Goal: Task Accomplishment & Management: Use online tool/utility

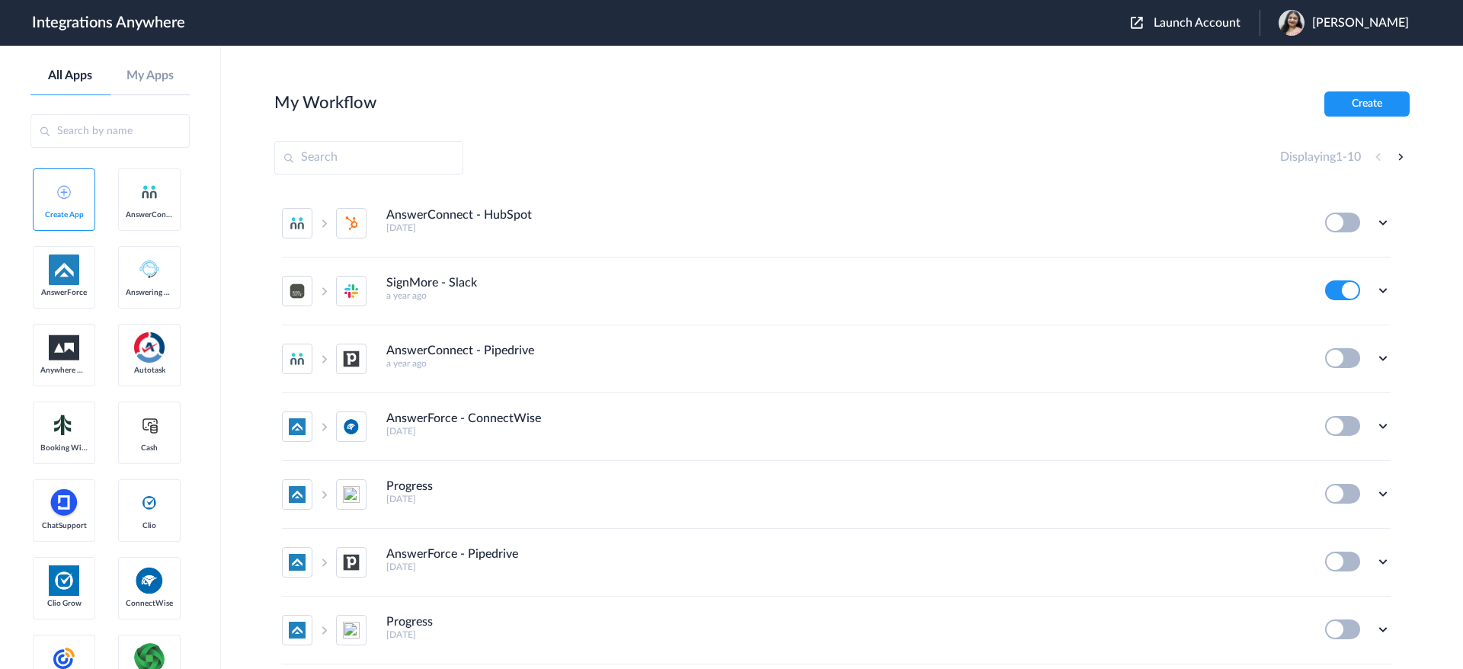
click at [1223, 24] on span "Launch Account" at bounding box center [1197, 23] width 87 height 12
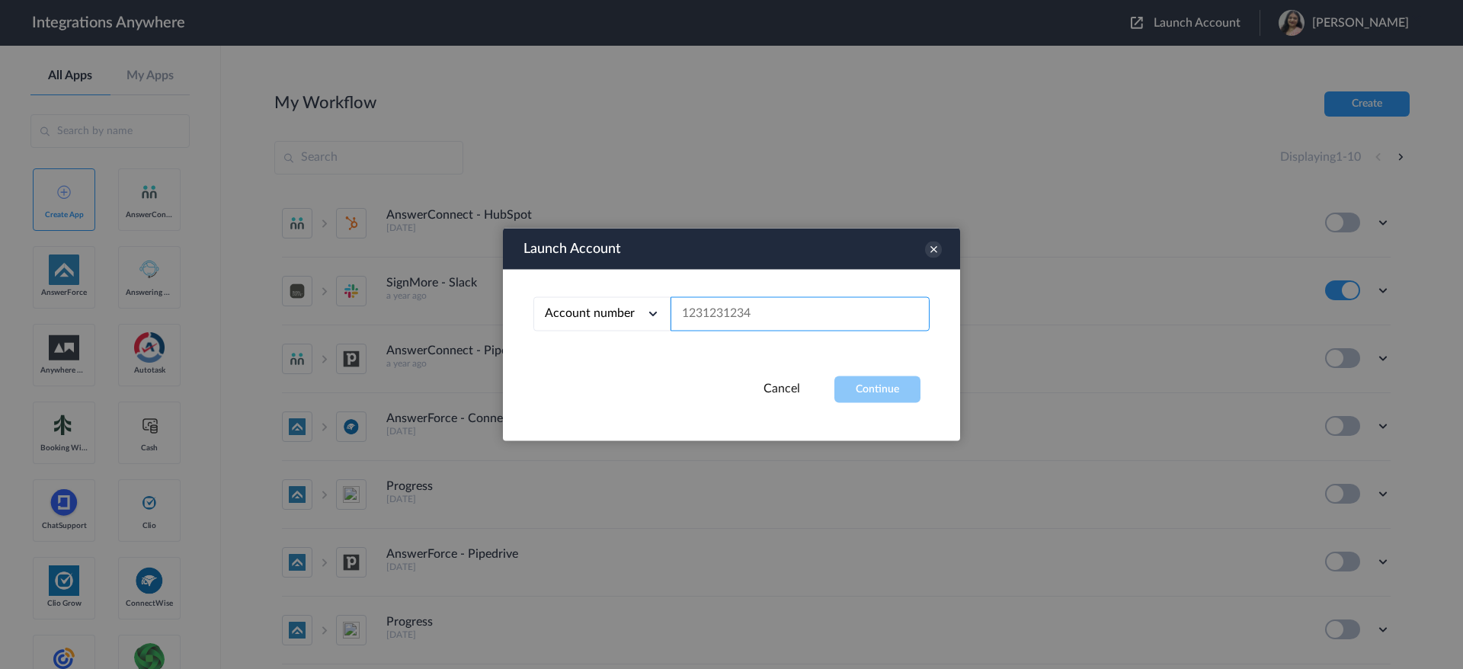
click at [752, 318] on input "text" at bounding box center [800, 314] width 259 height 34
paste input "2133141126"
type input "2133141126"
click at [863, 383] on button "Continue" at bounding box center [877, 389] width 86 height 27
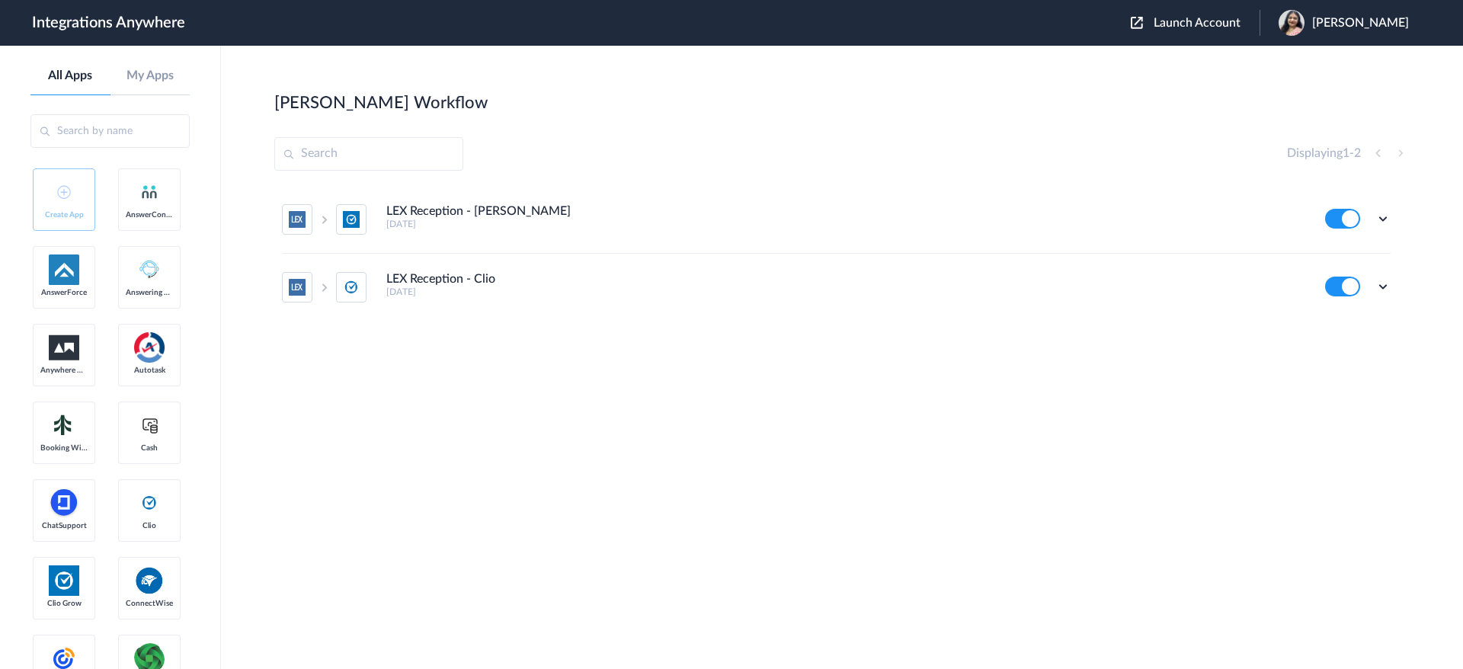
click at [558, 227] on h5 "25 days ago" at bounding box center [845, 224] width 918 height 11
click at [439, 213] on h4 "LEX Reception - [PERSON_NAME]" at bounding box center [478, 211] width 184 height 14
click at [1382, 218] on icon at bounding box center [1382, 218] width 15 height 15
click at [1337, 258] on link "Edit" at bounding box center [1321, 253] width 37 height 11
click at [1387, 216] on icon at bounding box center [1382, 218] width 15 height 15
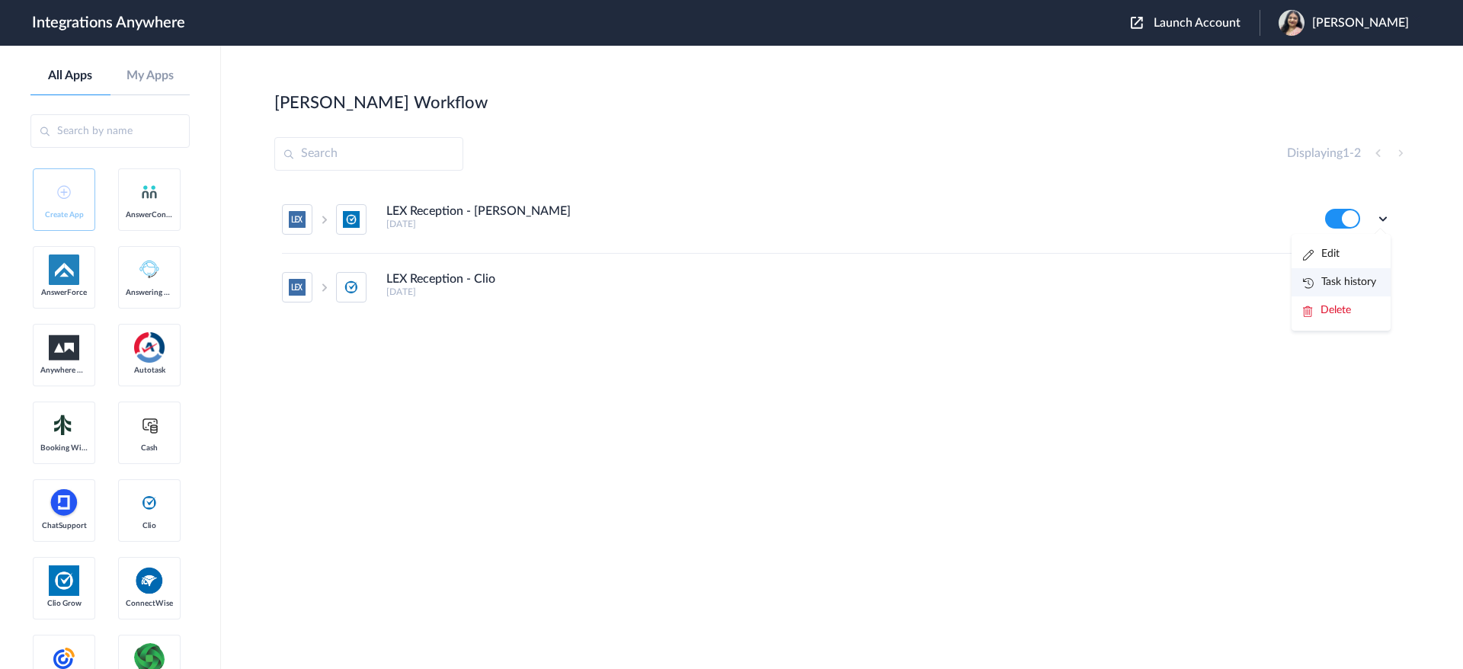
click at [1348, 278] on link "Task history" at bounding box center [1339, 282] width 73 height 11
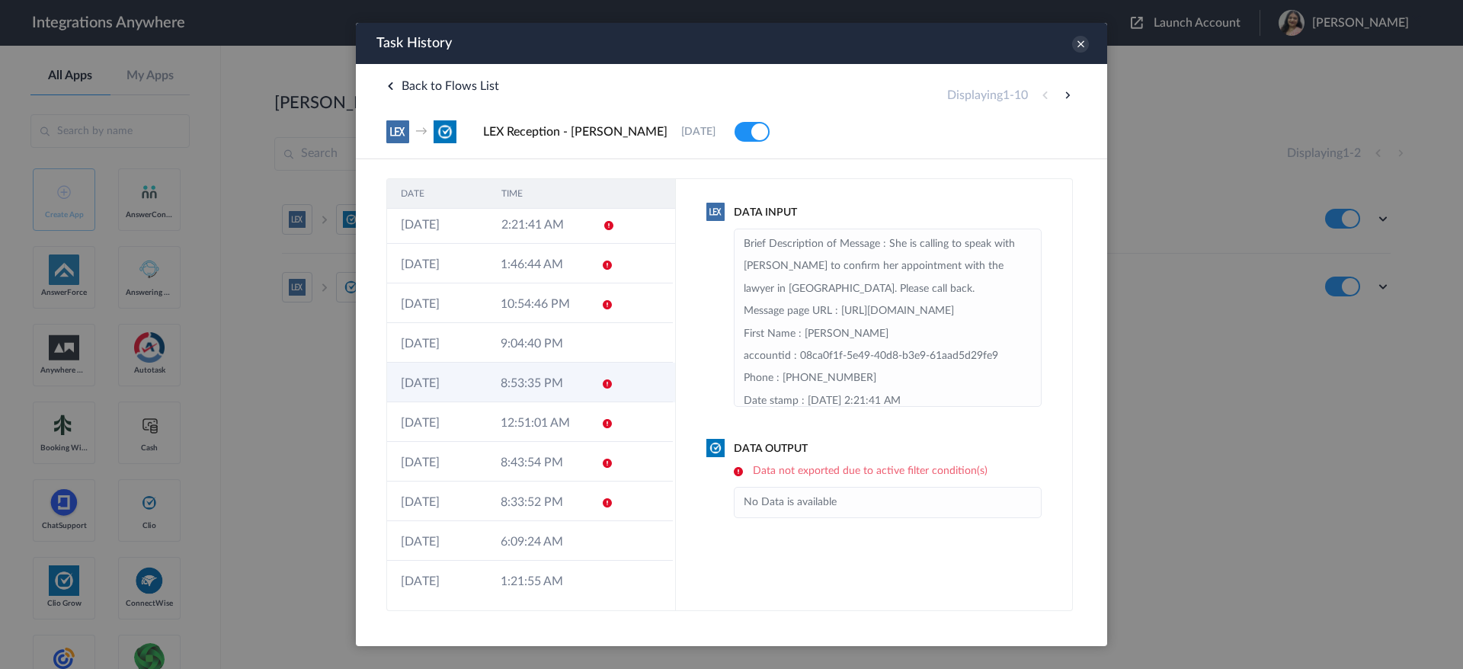
scroll to position [5, 0]
click at [1065, 94] on button at bounding box center [1067, 95] width 18 height 18
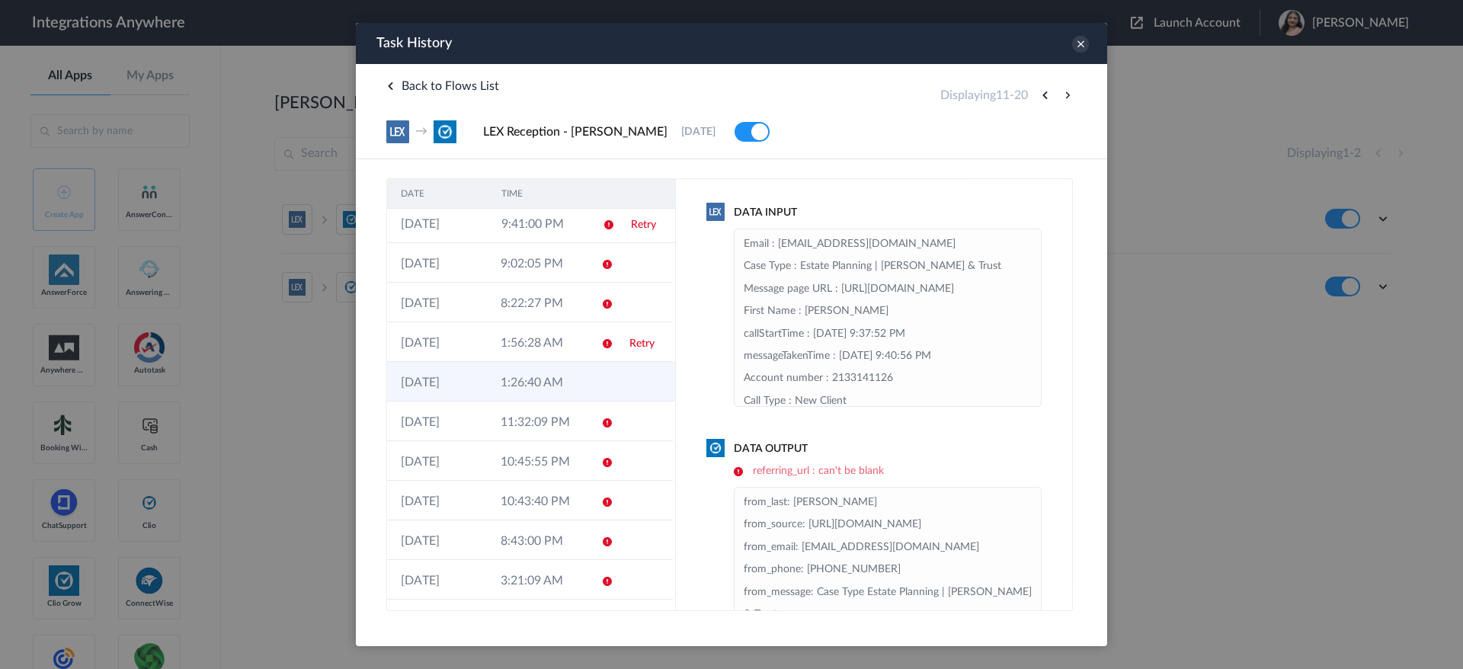
click at [536, 376] on td "1:26:40 AM" at bounding box center [537, 382] width 100 height 40
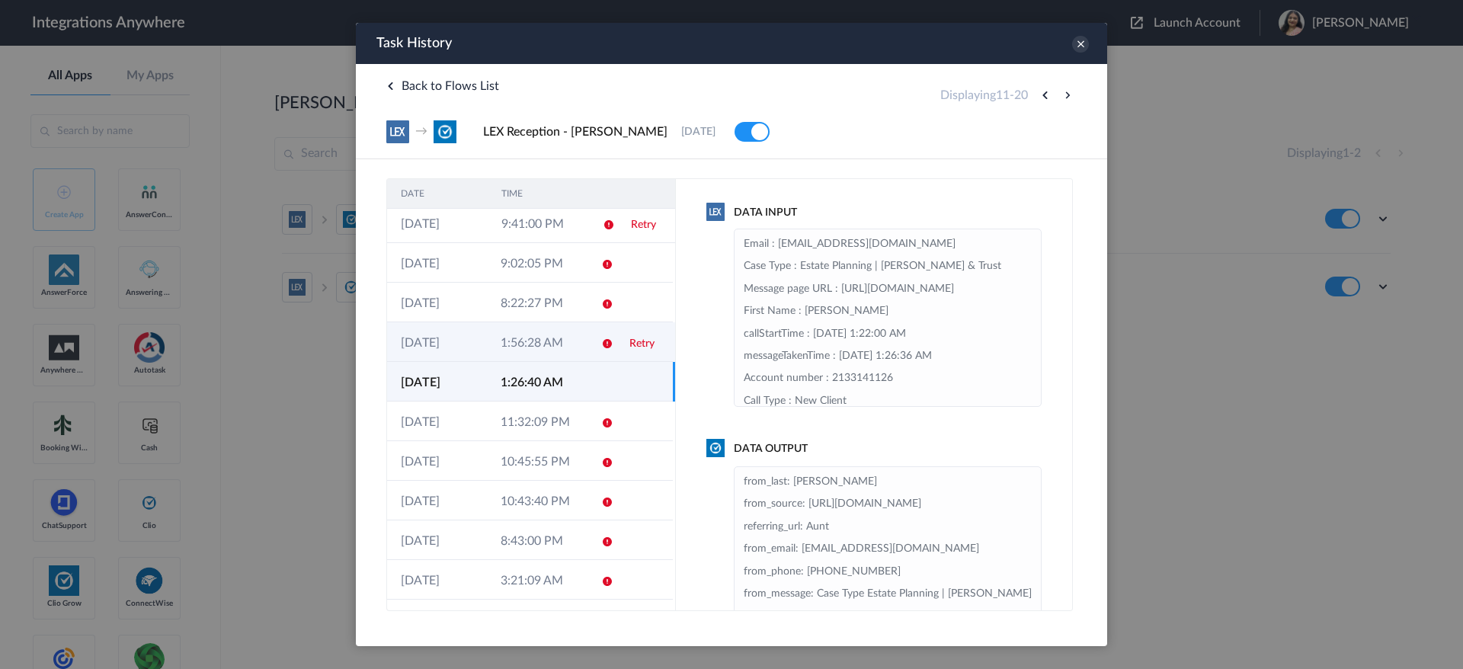
click at [536, 346] on td "1:56:28 AM" at bounding box center [537, 342] width 100 height 40
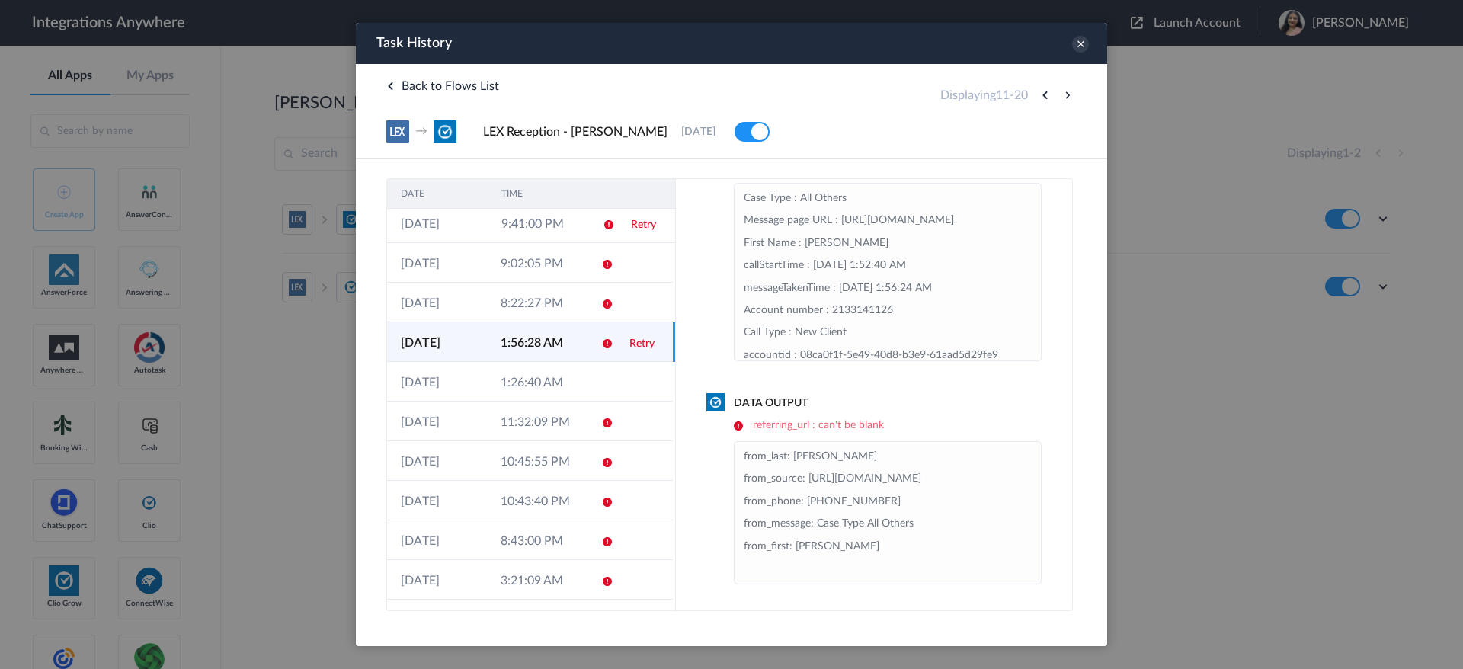
scroll to position [0, 0]
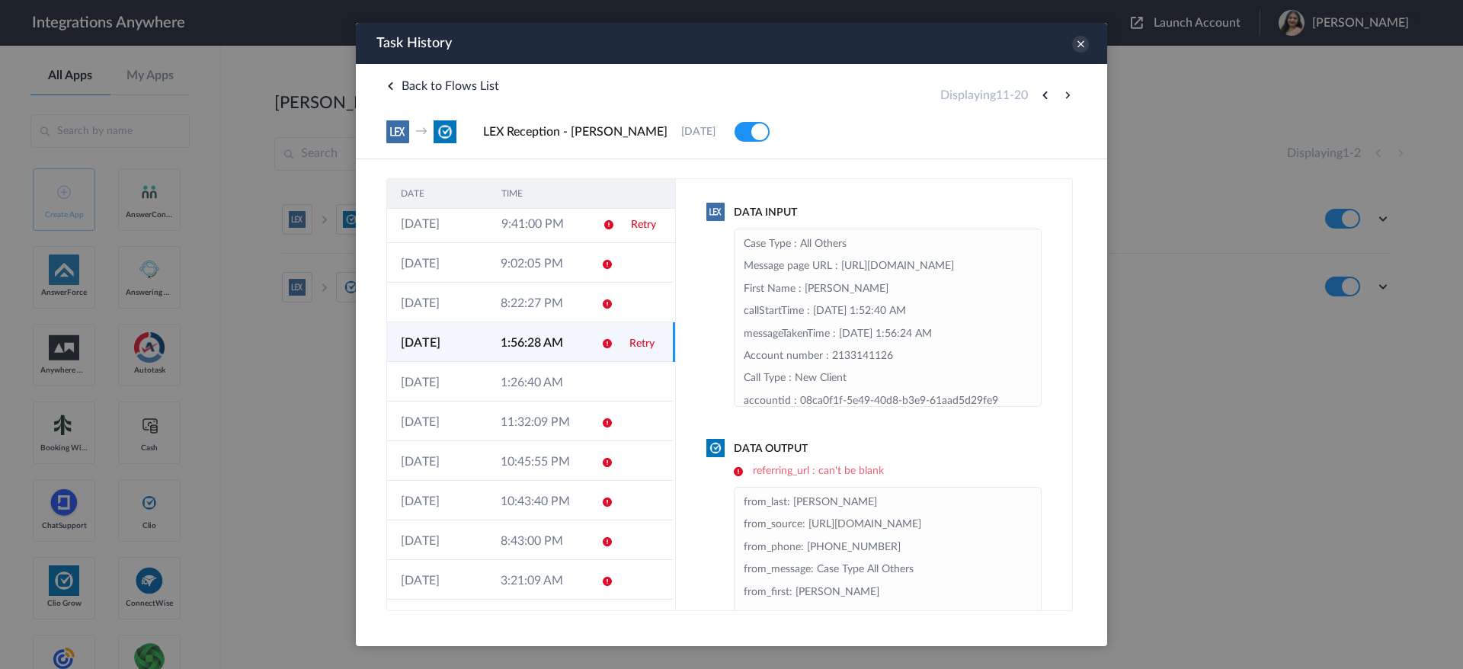
click at [821, 470] on h6 "referring_url : can't be blank" at bounding box center [888, 471] width 308 height 13
click at [933, 461] on div "Data Output referring_url : can't be blank from_last: Williams from_source: htt…" at bounding box center [873, 535] width 335 height 189
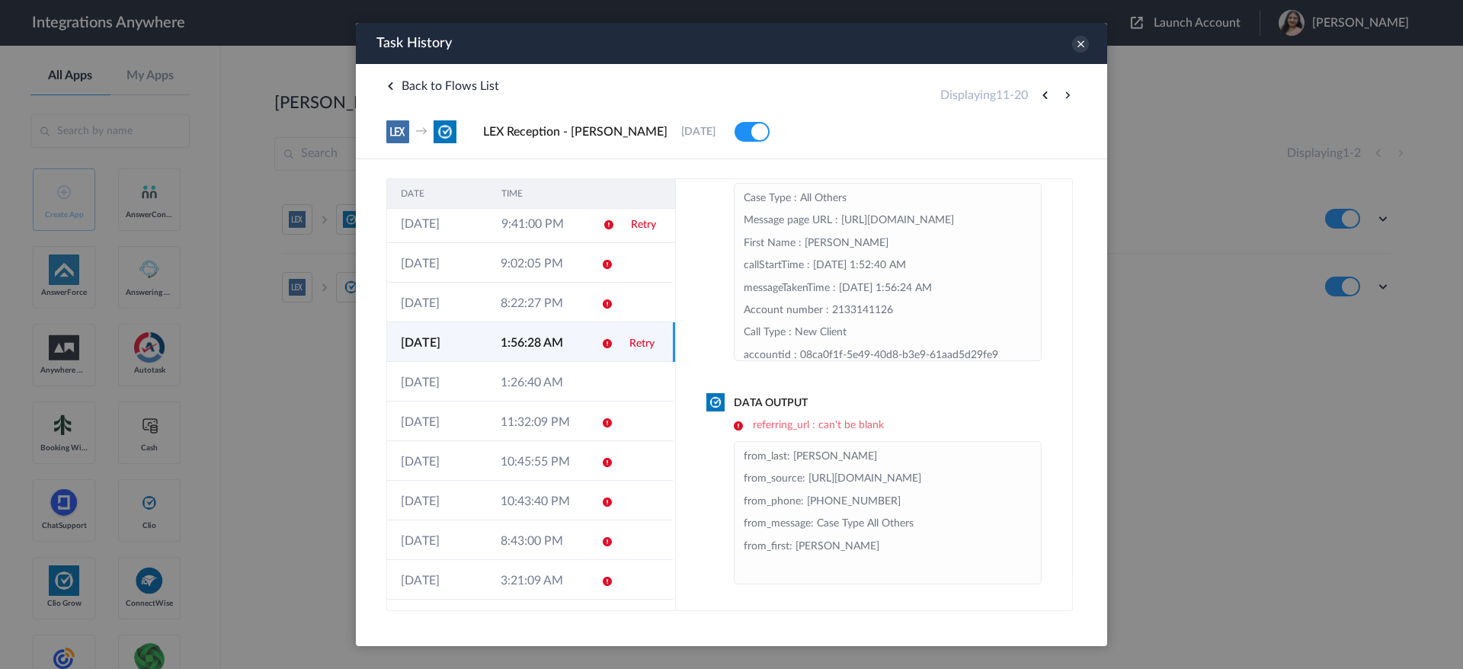
scroll to position [72, 0]
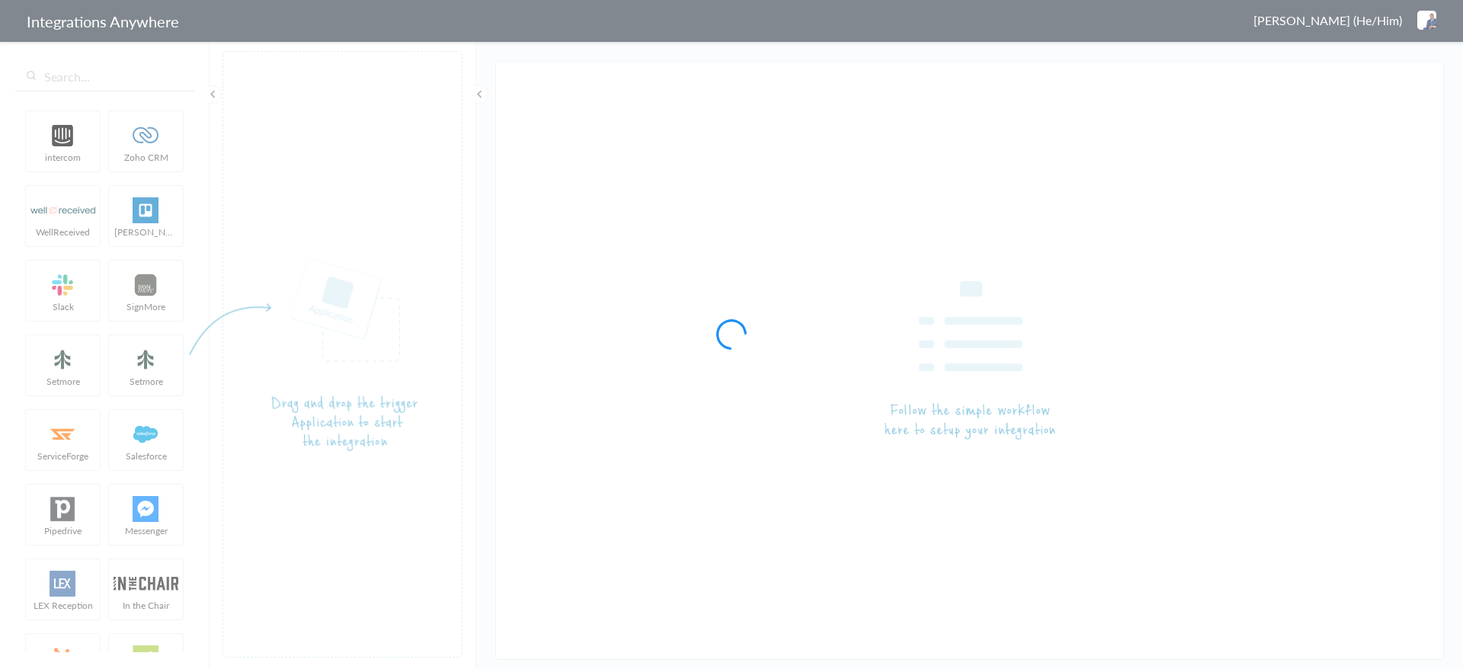
type input "LEX Reception - [PERSON_NAME]"
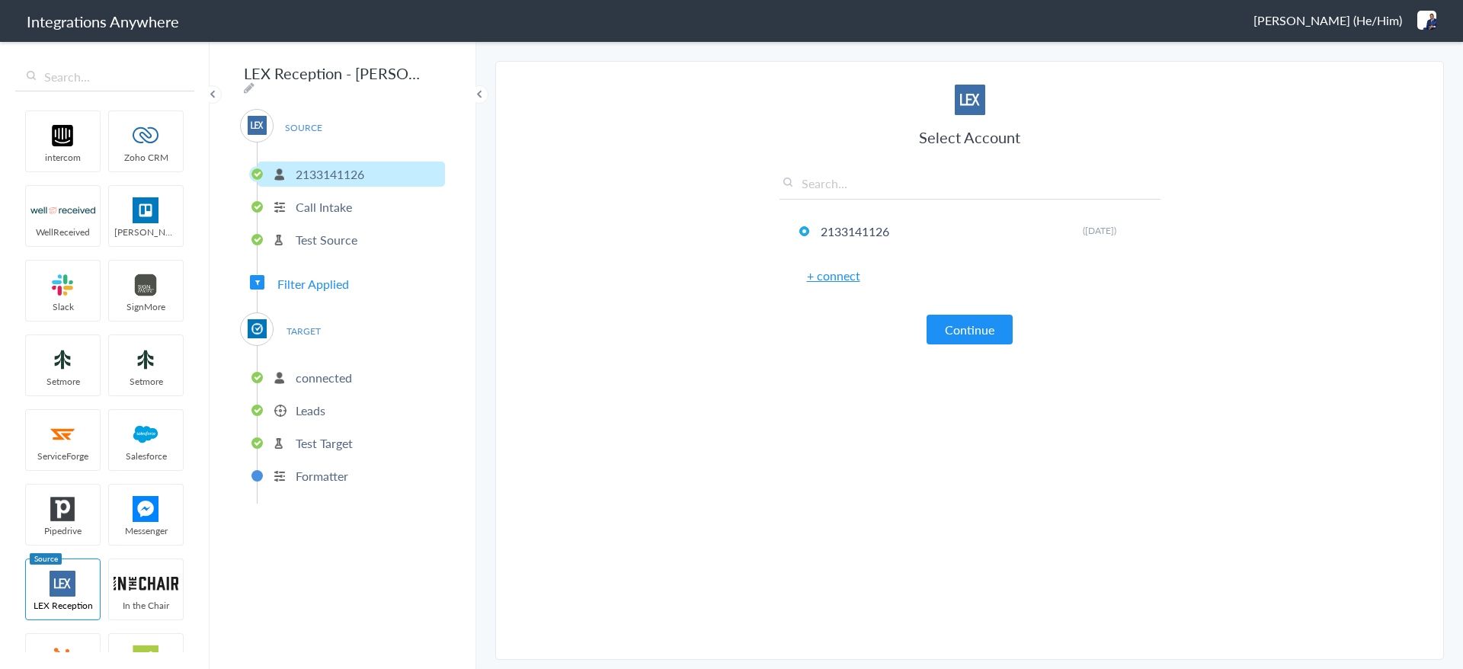
click at [322, 279] on span "Filter Applied" at bounding box center [313, 284] width 72 height 18
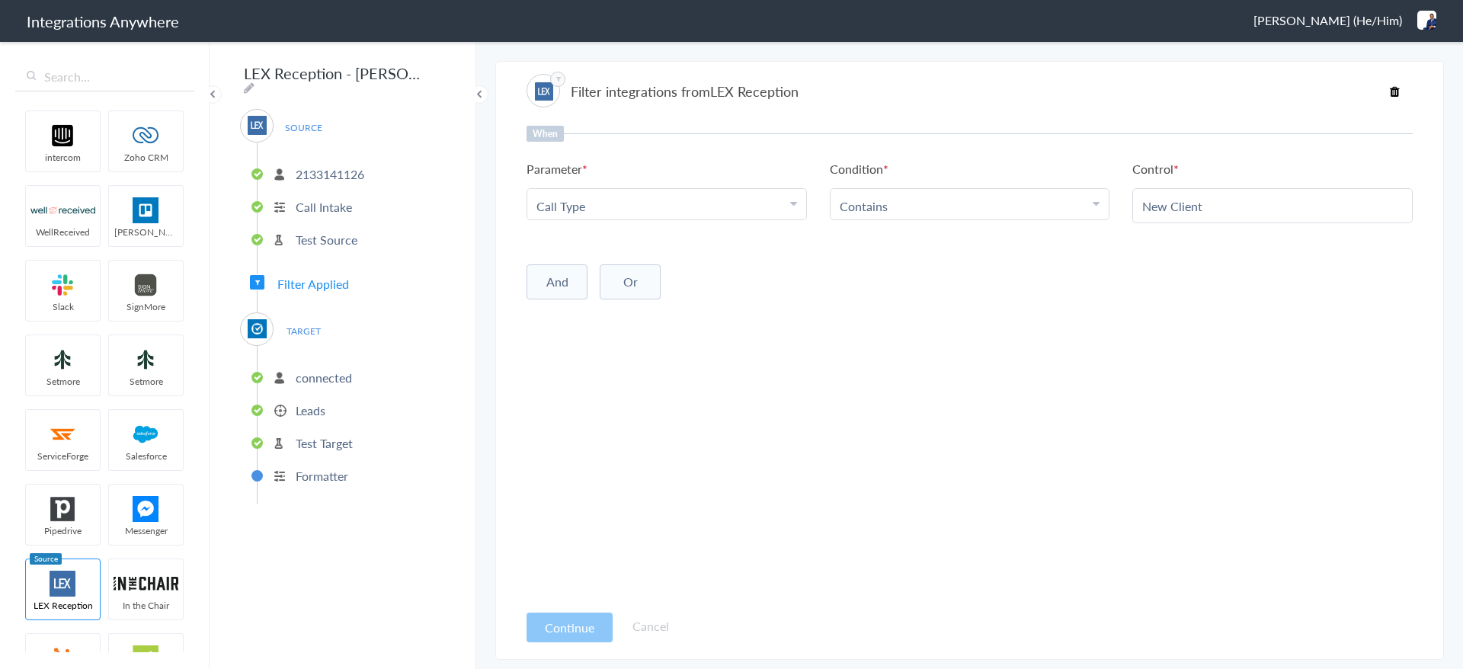
click at [957, 363] on div "When Parameter Choose Parameter Call Type First Name Last Name Email Phone Case…" at bounding box center [970, 364] width 886 height 476
click at [307, 325] on span "TARGET" at bounding box center [303, 331] width 58 height 21
click at [325, 376] on p "connected" at bounding box center [324, 378] width 56 height 18
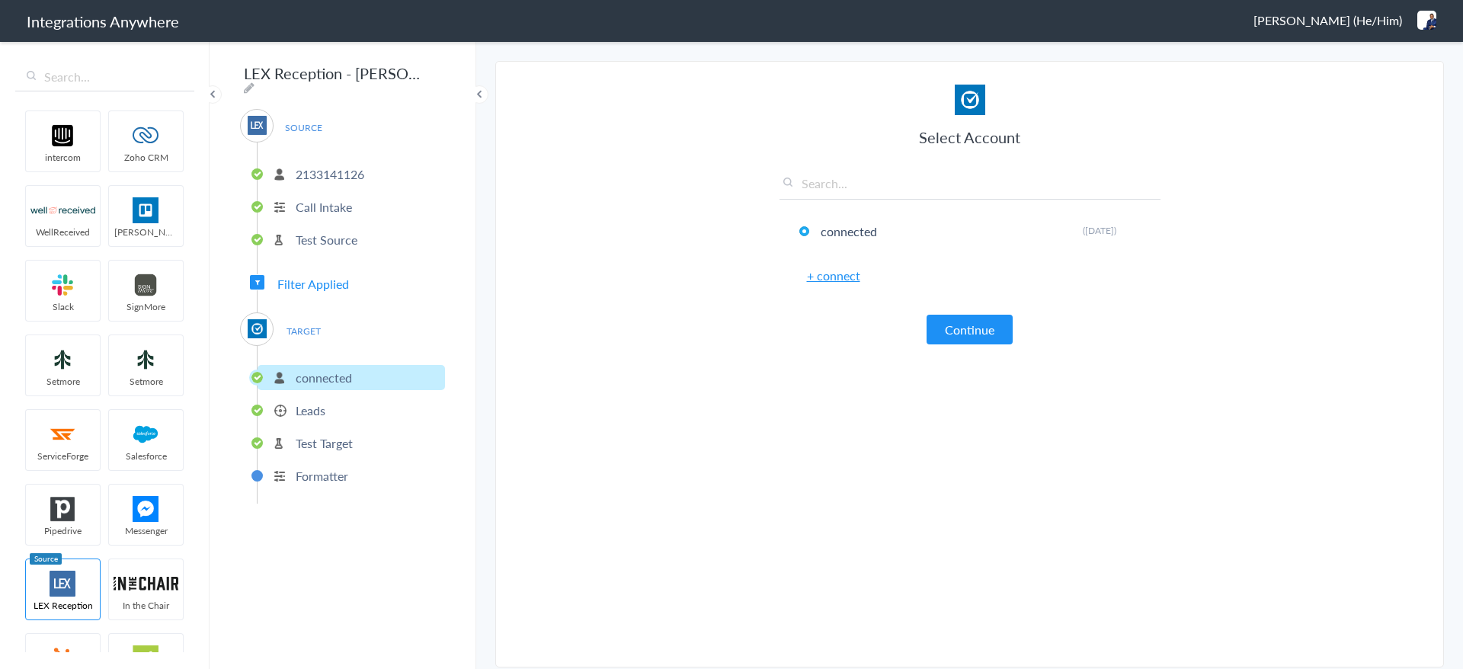
click at [332, 399] on li "Leads" at bounding box center [351, 410] width 187 height 25
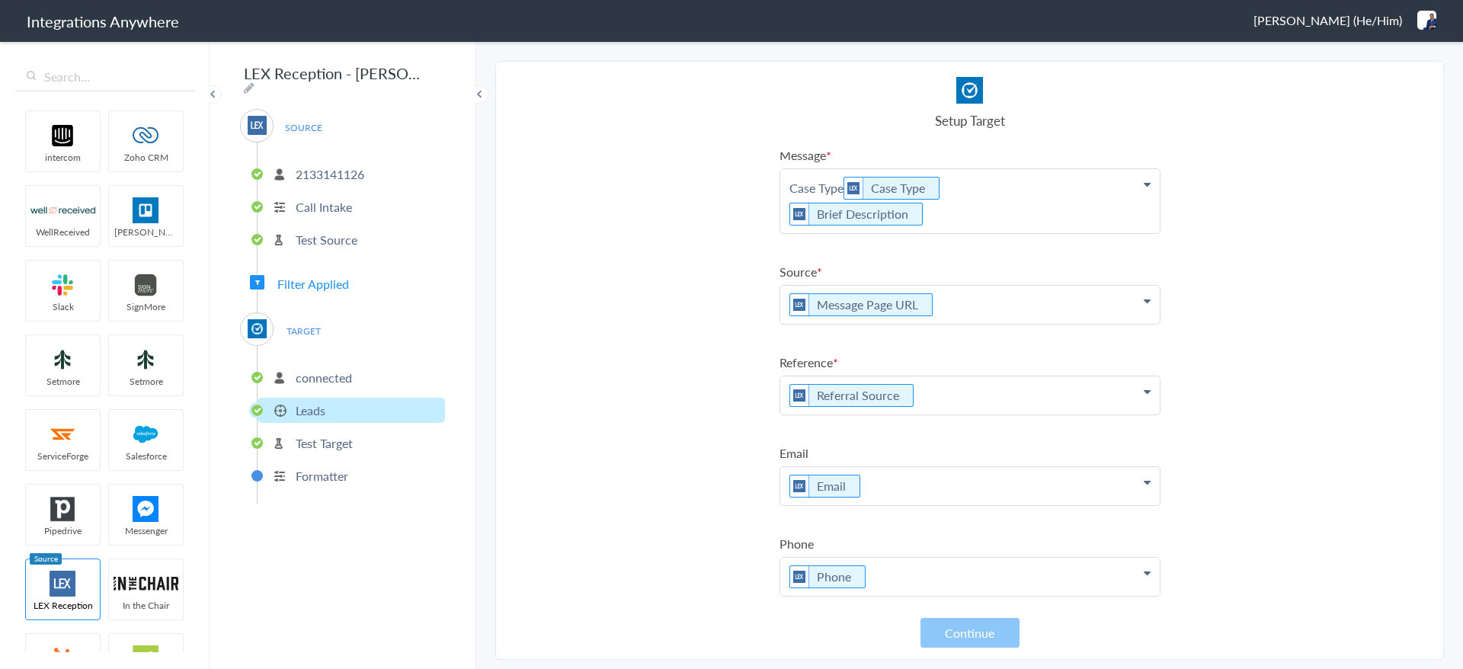
scroll to position [193, 0]
